Goal: Task Accomplishment & Management: Manage account settings

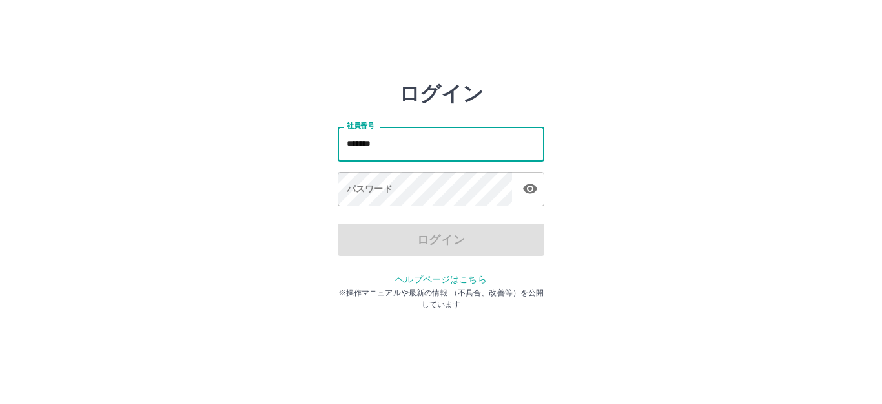
type input "*******"
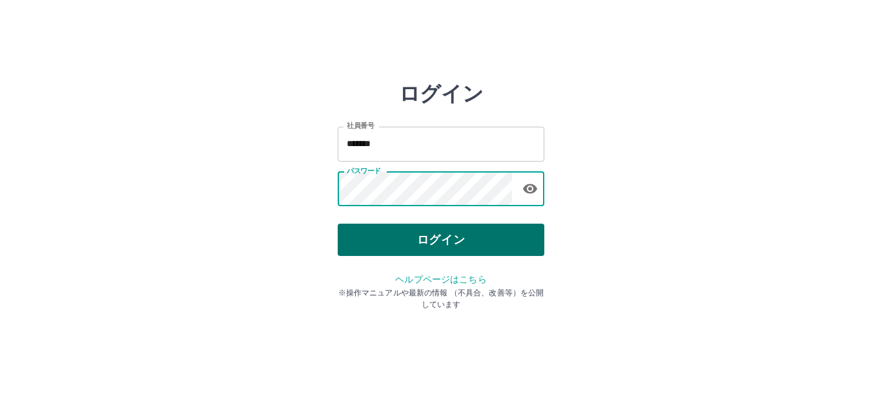
click at [407, 225] on button "ログイン" at bounding box center [441, 239] width 207 height 32
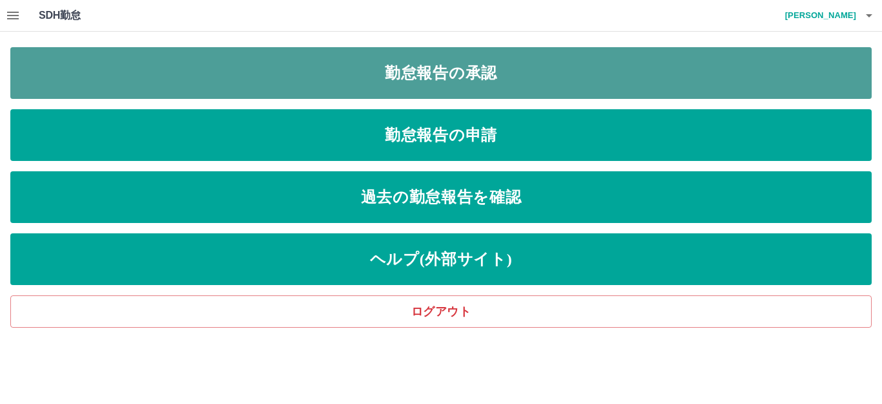
click at [501, 51] on link "勤怠報告の承認" at bounding box center [440, 73] width 861 height 52
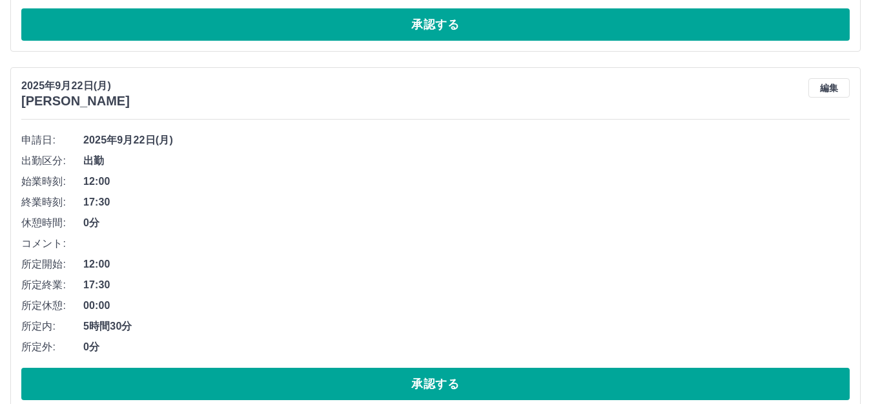
scroll to position [629, 0]
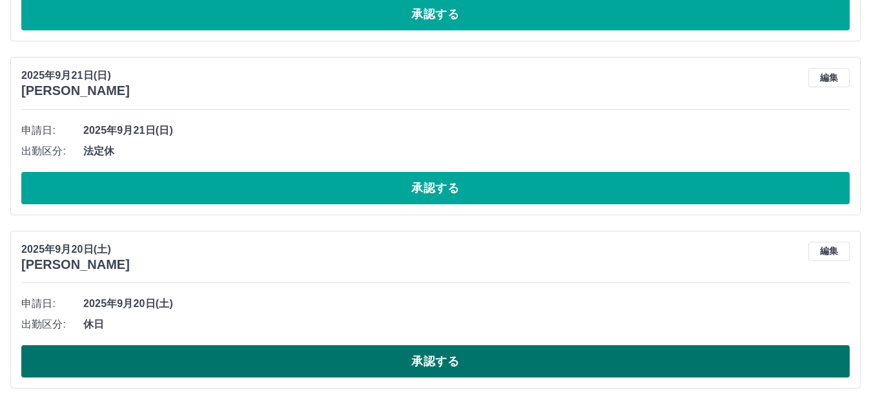
click at [386, 359] on button "承認する" at bounding box center [435, 361] width 829 height 32
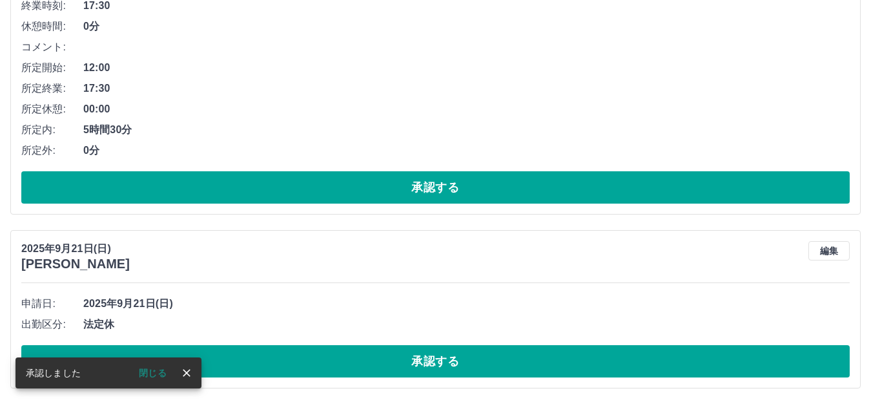
scroll to position [456, 0]
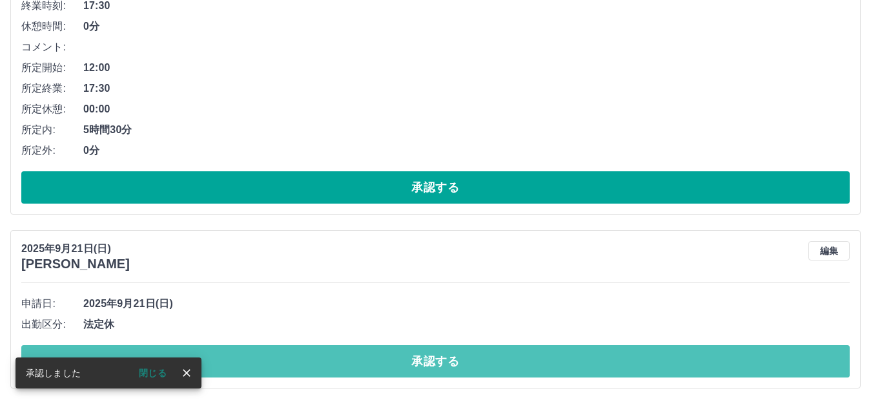
click at [386, 359] on button "承認する" at bounding box center [435, 361] width 829 height 32
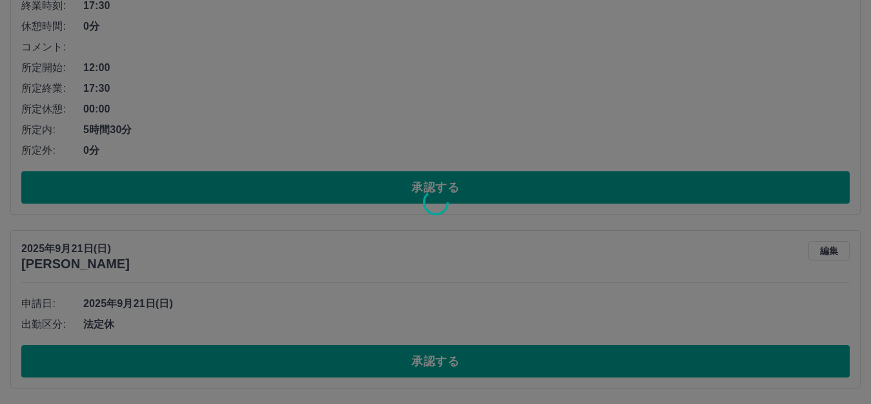
scroll to position [282, 0]
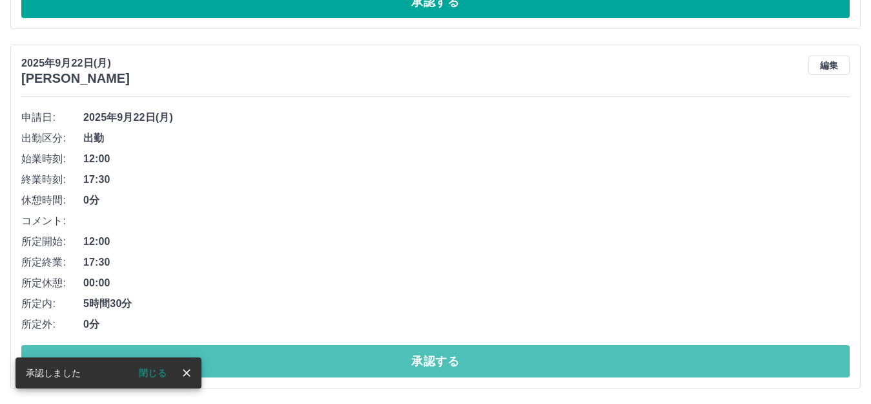
click at [386, 359] on button "承認する" at bounding box center [435, 361] width 829 height 32
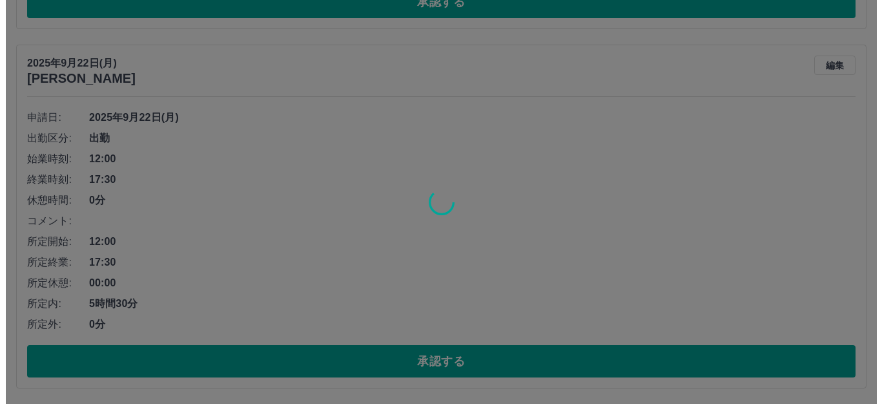
scroll to position [0, 0]
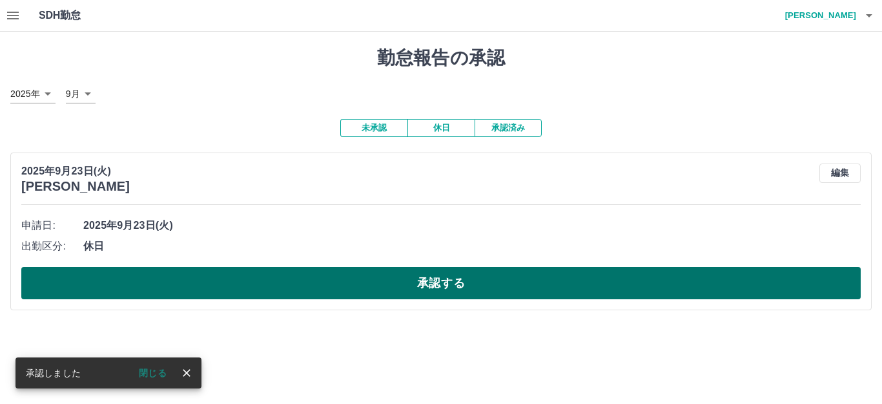
drag, startPoint x: 417, startPoint y: 305, endPoint x: 419, endPoint y: 289, distance: 16.3
click at [419, 289] on div "2025年9月23日(火) 久我　直美 編集 申請日: 2025年9月23日(火) 出勤区分: 休日 承認する" at bounding box center [440, 231] width 861 height 158
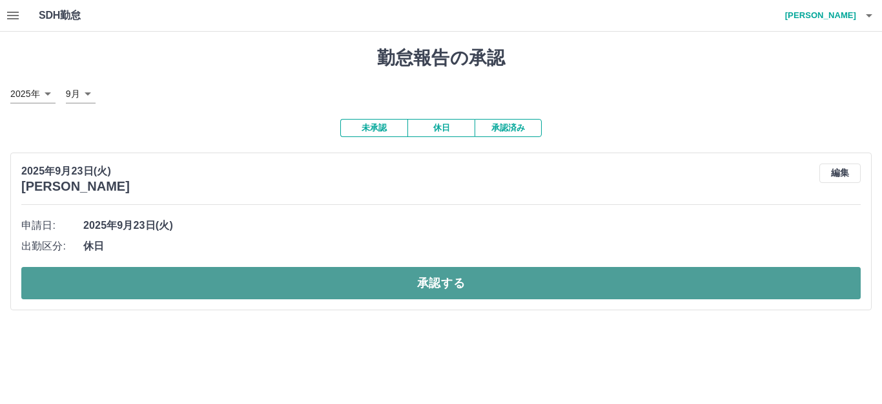
click at [419, 289] on button "承認する" at bounding box center [440, 283] width 839 height 32
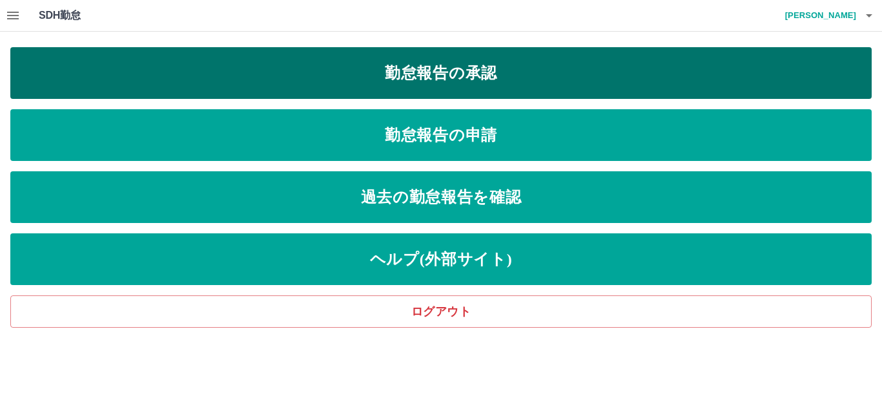
click at [500, 72] on link "勤怠報告の承認" at bounding box center [440, 73] width 861 height 52
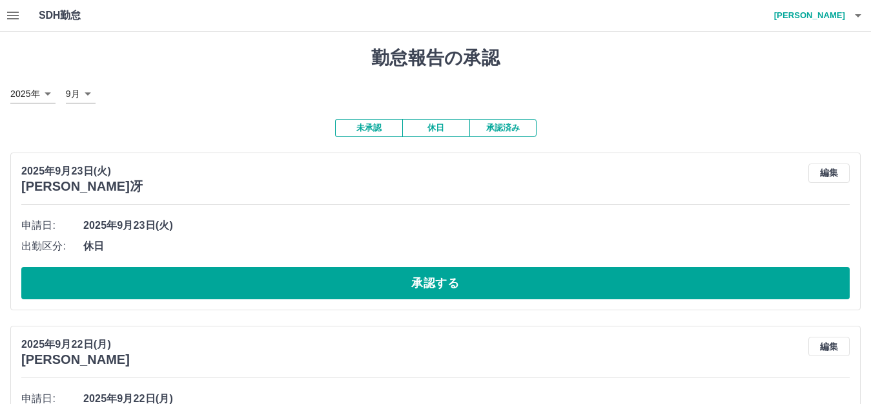
click at [520, 123] on button "承認済み" at bounding box center [502, 128] width 67 height 18
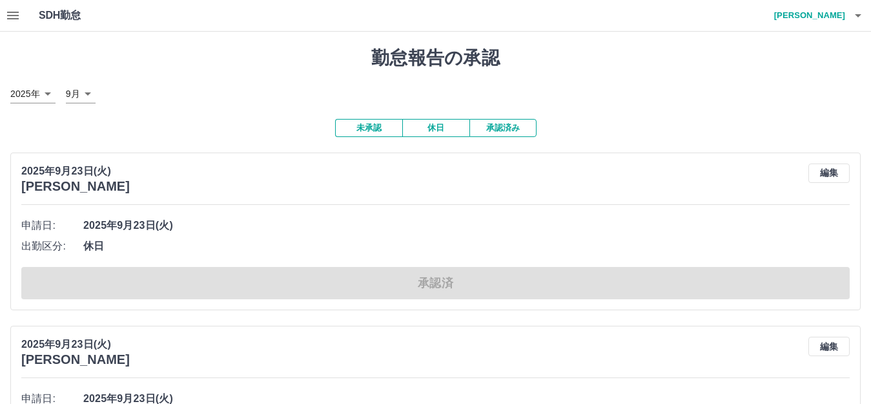
click at [494, 130] on button "承認済み" at bounding box center [502, 128] width 67 height 18
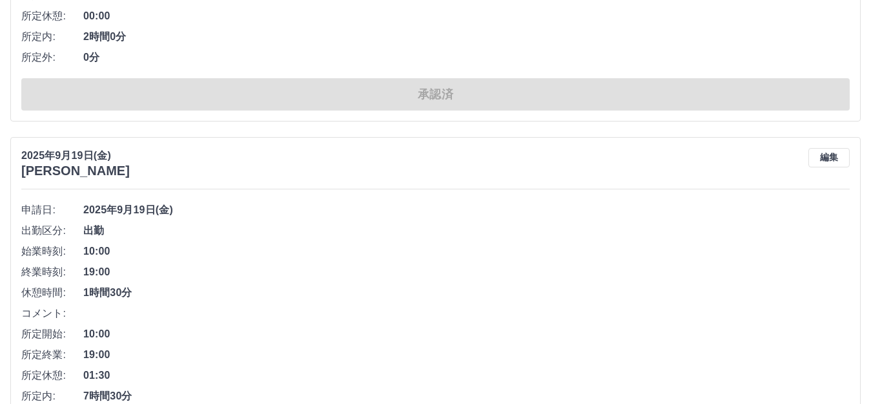
scroll to position [6857, 0]
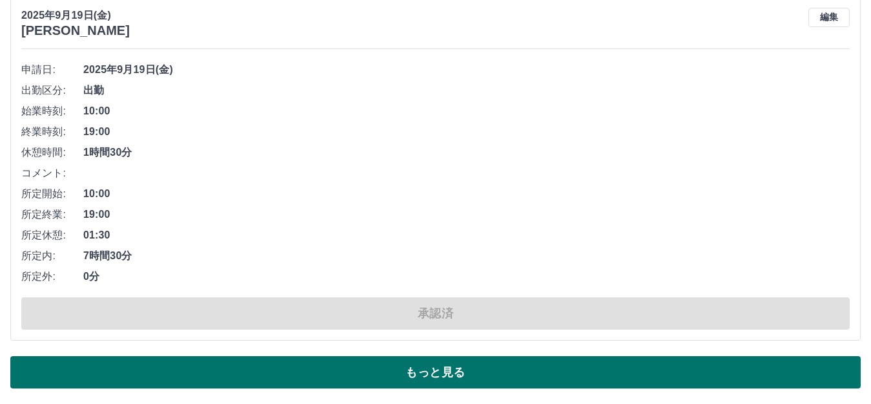
click at [429, 364] on button "もっと見る" at bounding box center [435, 372] width 850 height 32
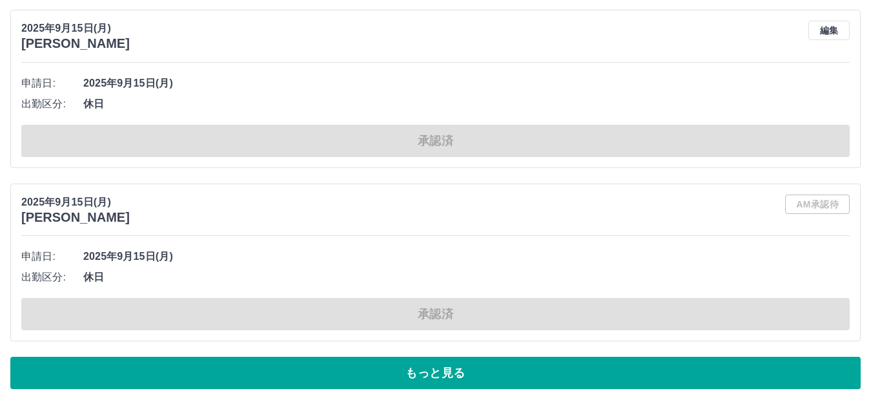
scroll to position [14661, 0]
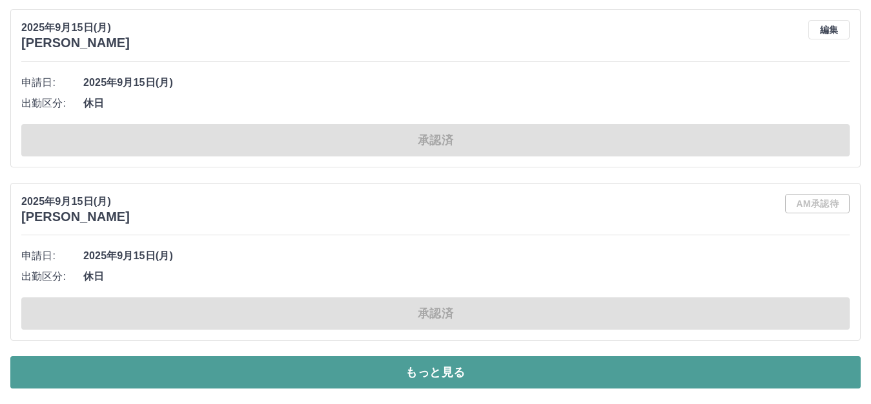
click at [437, 378] on button "もっと見る" at bounding box center [435, 372] width 850 height 32
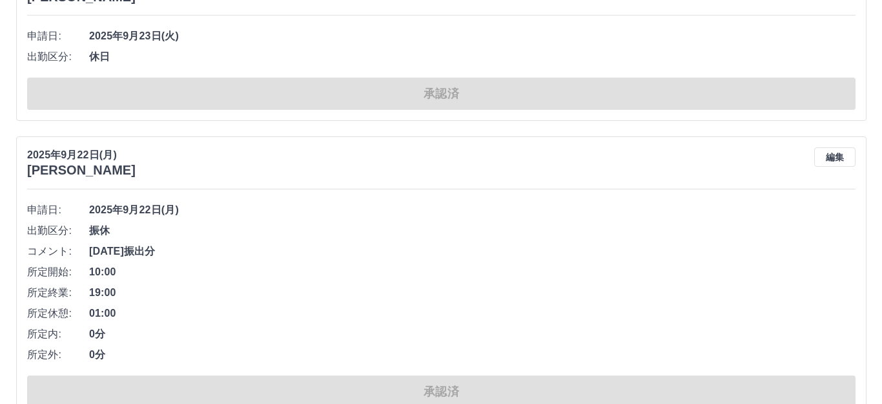
scroll to position [0, 0]
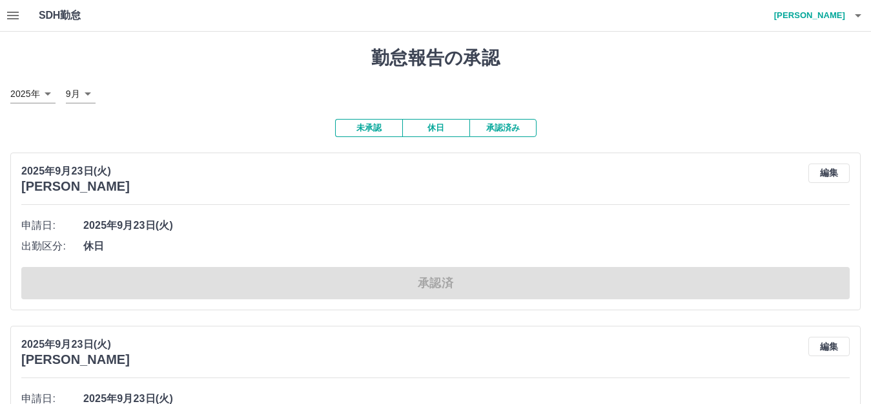
click at [842, 23] on h4 "山﨑　樹" at bounding box center [806, 15] width 77 height 31
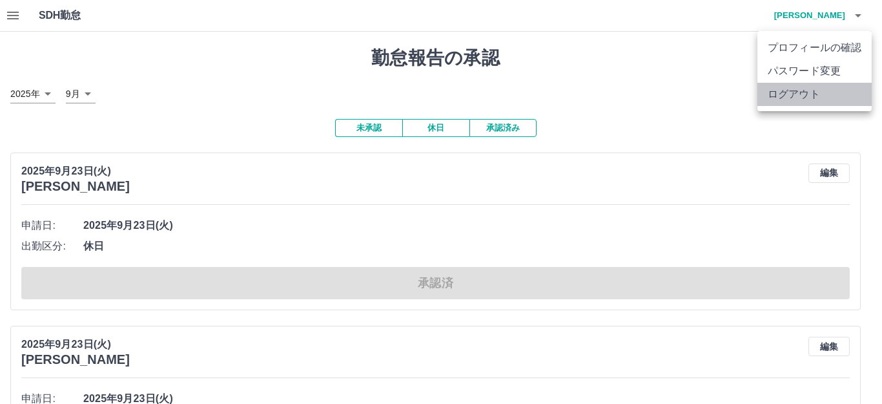
click at [819, 97] on li "ログアウト" at bounding box center [814, 94] width 114 height 23
